Goal: Navigation & Orientation: Find specific page/section

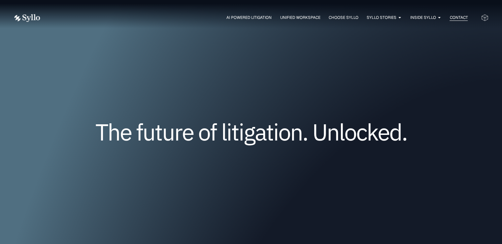
click at [460, 17] on span "Contact" at bounding box center [459, 18] width 18 height 6
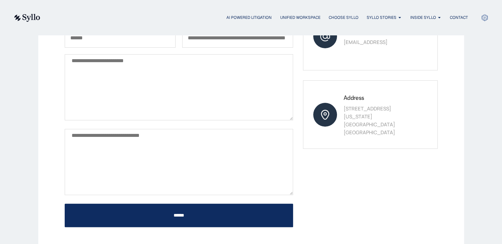
scroll to position [4, 0]
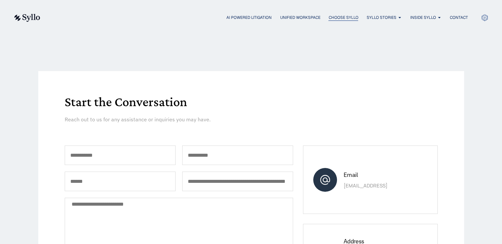
click at [335, 17] on span "Choose Syllo" at bounding box center [344, 18] width 30 height 6
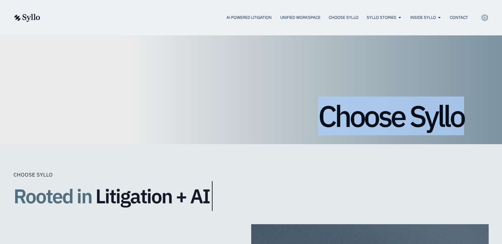
drag, startPoint x: 501, startPoint y: 29, endPoint x: 507, endPoint y: 52, distance: 23.5
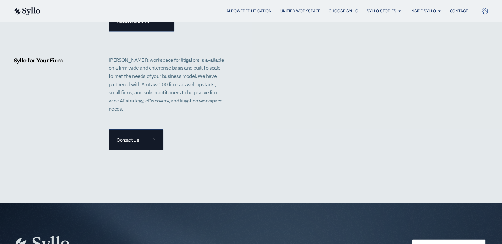
scroll to position [1461, 0]
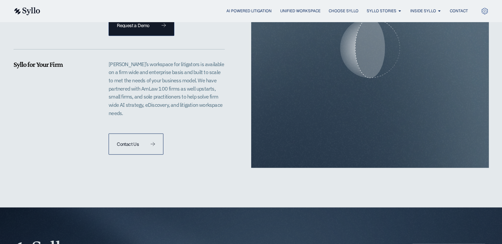
click at [133, 142] on span "Contact Us" at bounding box center [128, 144] width 22 height 5
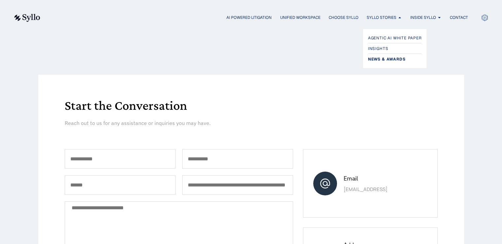
click at [379, 58] on span "News & Awards" at bounding box center [386, 59] width 37 height 8
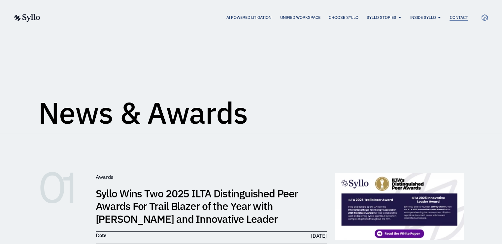
click at [459, 17] on span "Contact" at bounding box center [459, 18] width 18 height 6
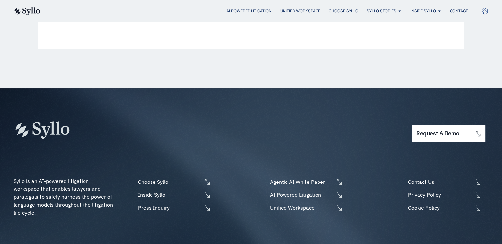
scroll to position [365, 0]
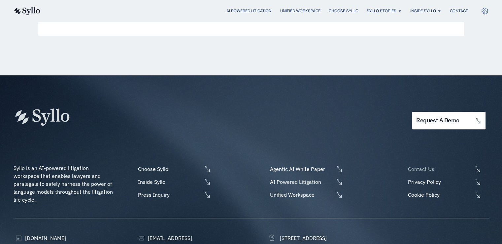
click at [438, 171] on span "Contact Us" at bounding box center [440, 169] width 66 height 8
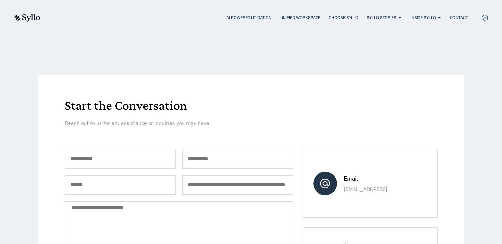
click at [483, 17] on icon at bounding box center [485, 18] width 8 height 8
click at [280, 19] on span "Unified Workspace" at bounding box center [300, 18] width 40 height 6
